Goal: Information Seeking & Learning: Find specific fact

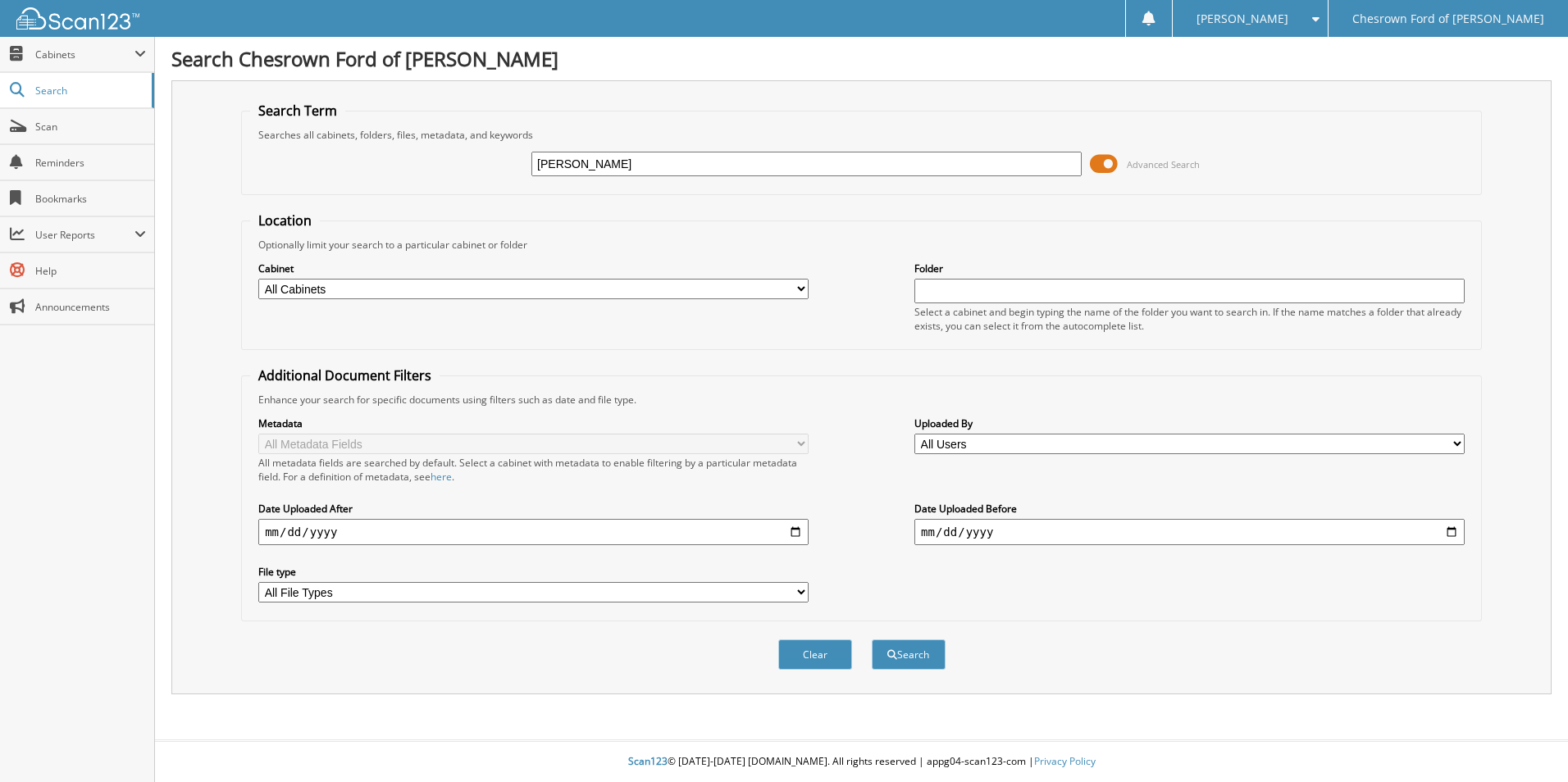
click at [598, 160] on input "MARY WATTERCUTTER" at bounding box center [806, 164] width 550 height 25
type input "[PERSON_NAME]"
click at [872, 640] on button "Search" at bounding box center [909, 655] width 74 height 30
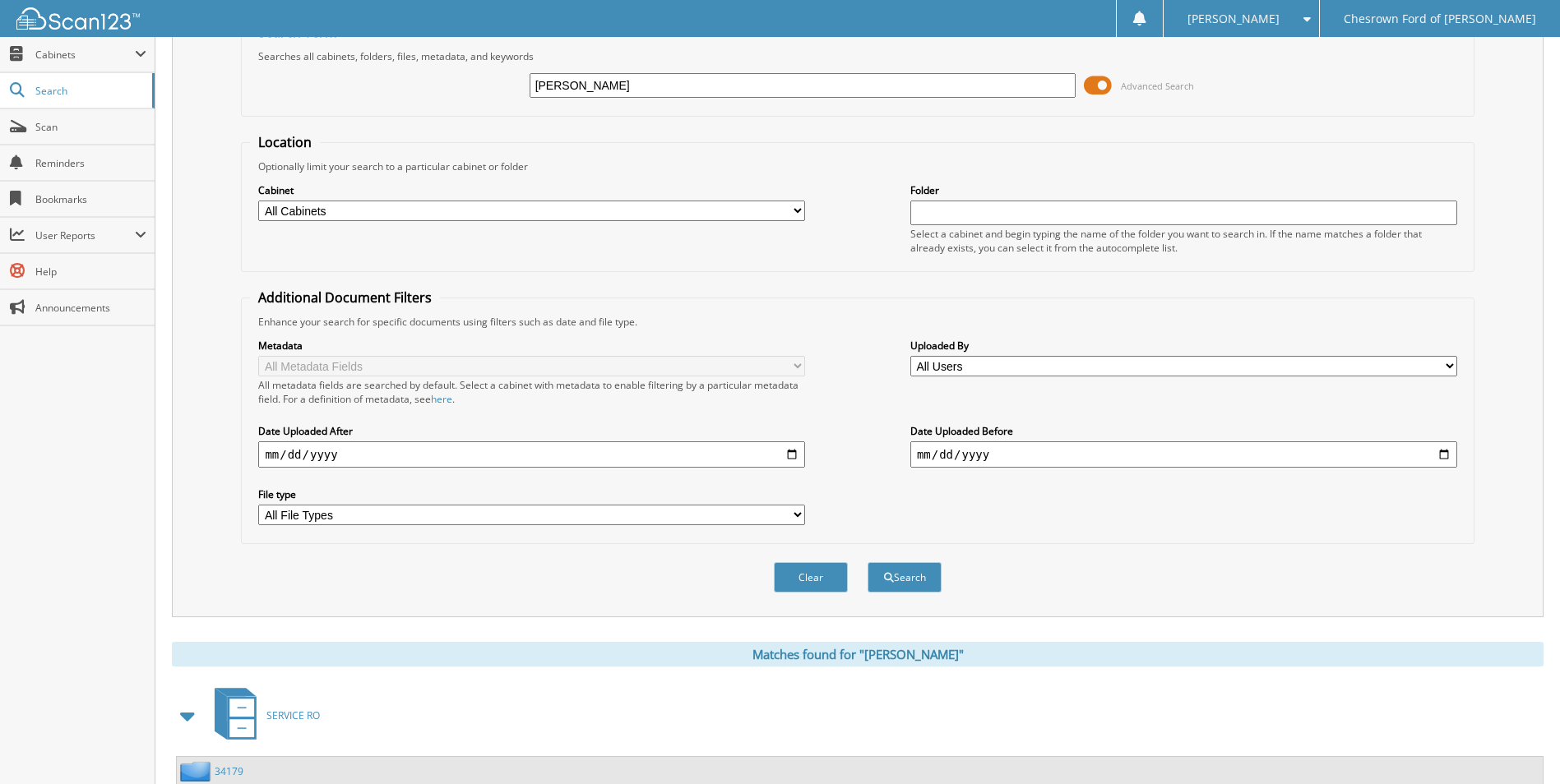
scroll to position [165, 0]
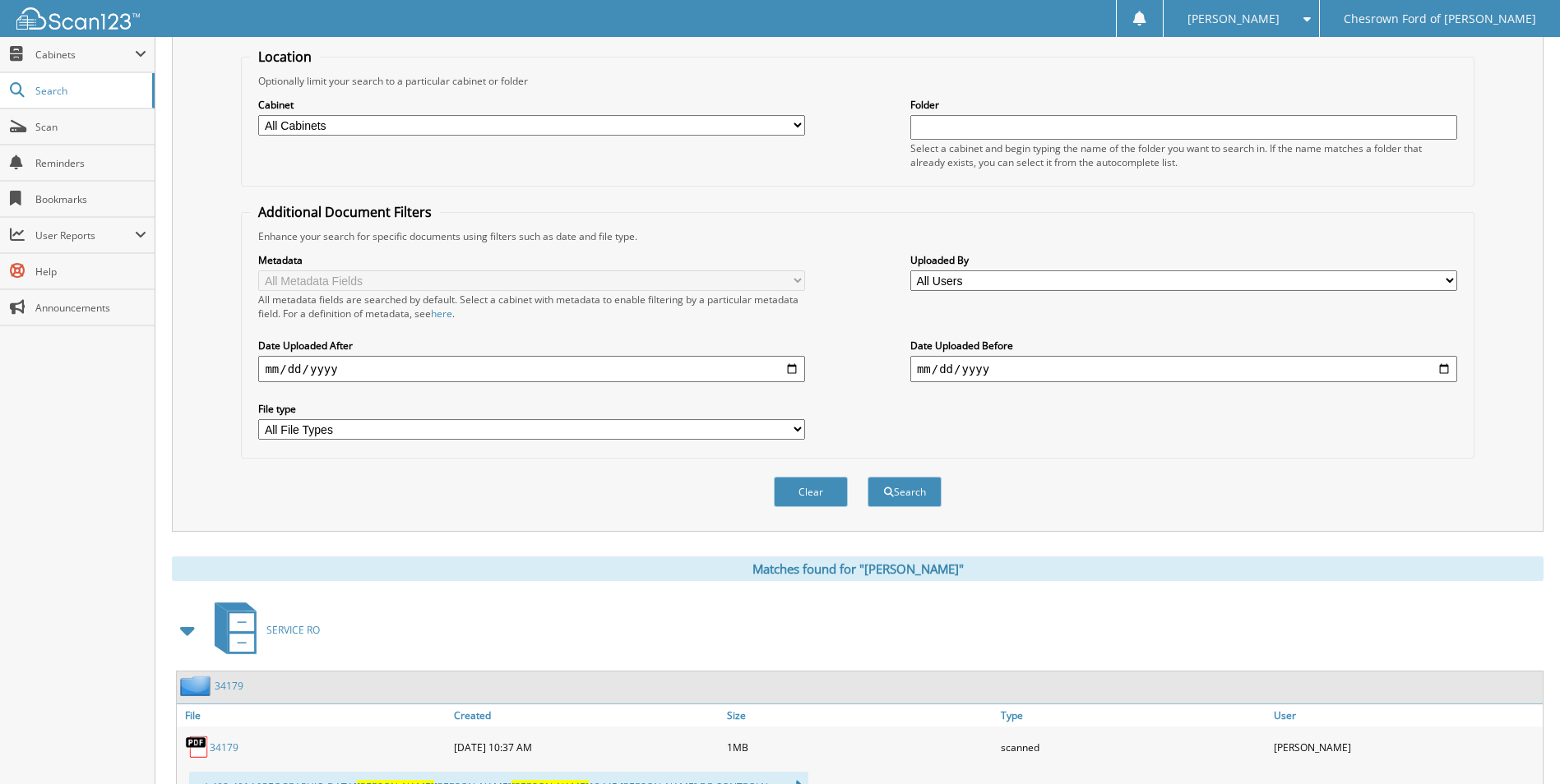
click at [188, 629] on span at bounding box center [188, 630] width 23 height 29
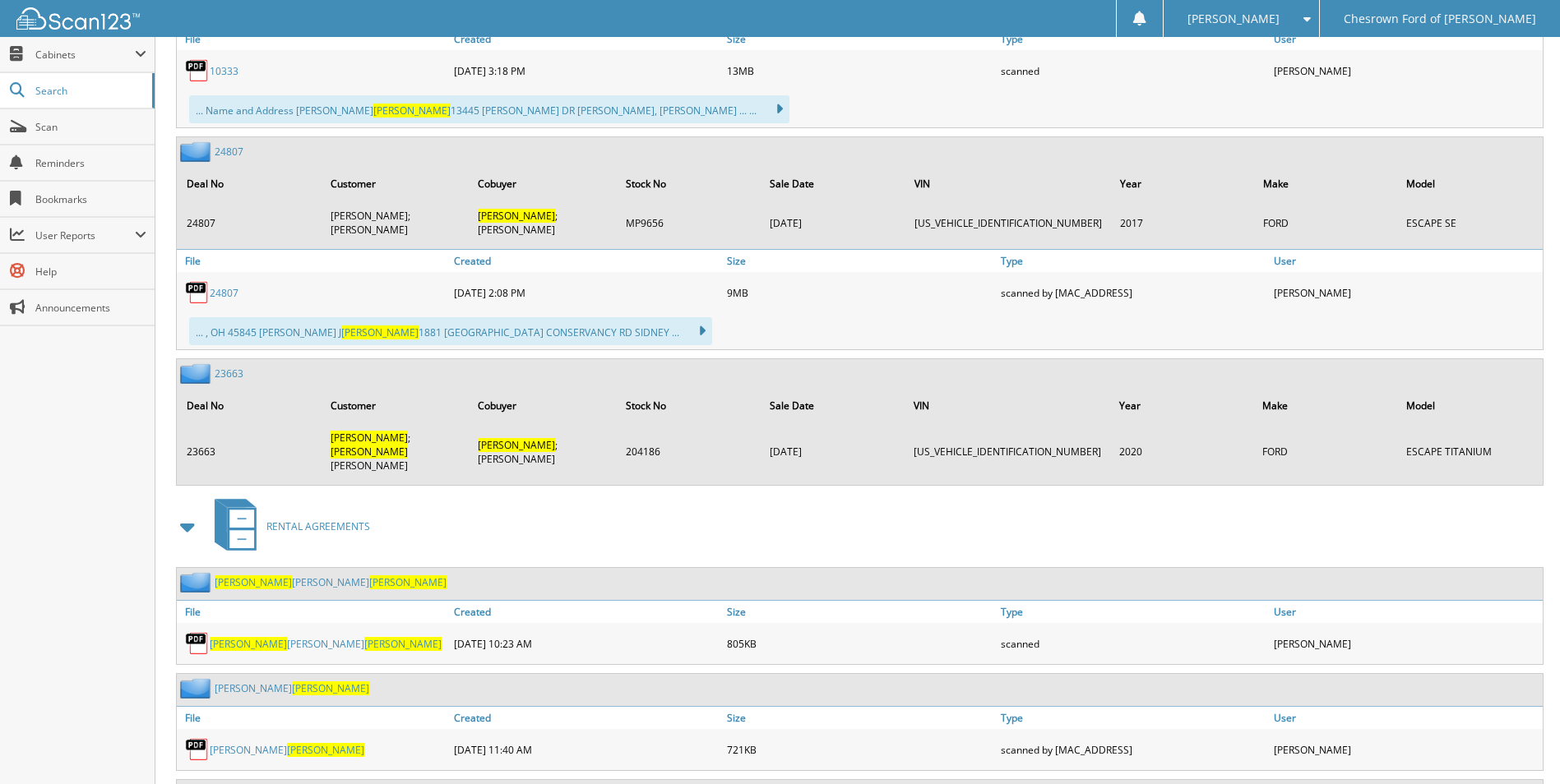
scroll to position [986, 0]
click at [237, 366] on link "23663" at bounding box center [229, 373] width 28 height 14
